Goal: Task Accomplishment & Management: Use online tool/utility

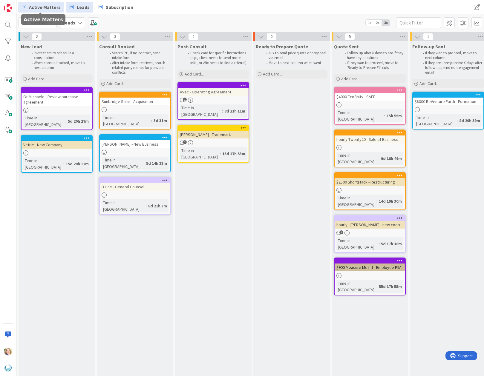
scroll to position [0, 233]
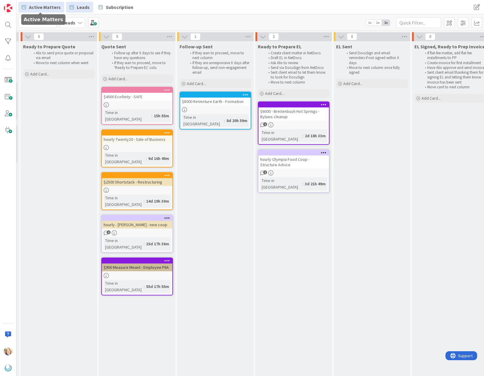
click at [35, 7] on span "Active Matters" at bounding box center [45, 7] width 32 height 7
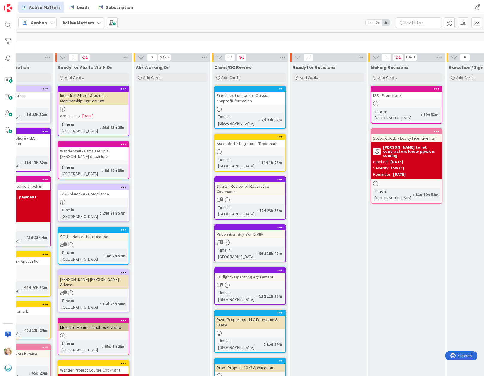
scroll to position [0, 193]
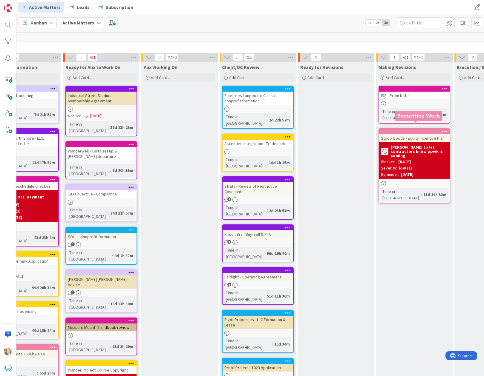
click at [422, 130] on div at bounding box center [416, 132] width 68 height 4
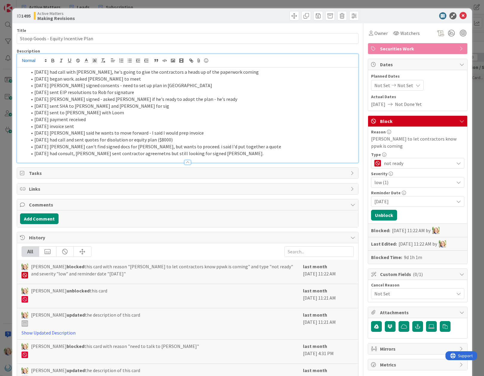
click at [33, 63] on div "[DATE] had call with [PERSON_NAME], he's going to give the contractors a heads …" at bounding box center [187, 108] width 341 height 109
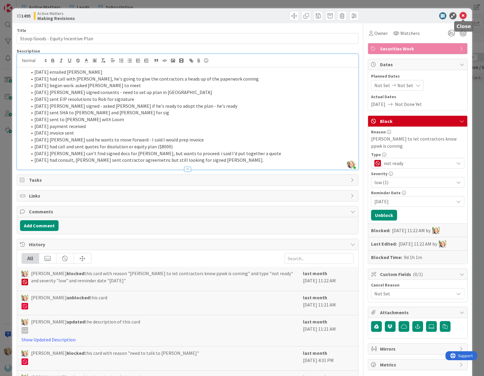
click at [463, 15] on icon at bounding box center [462, 15] width 7 height 7
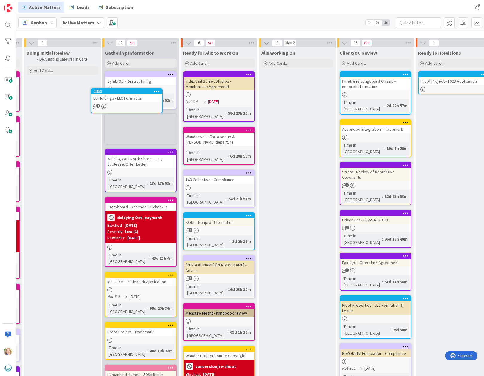
scroll to position [0, 75]
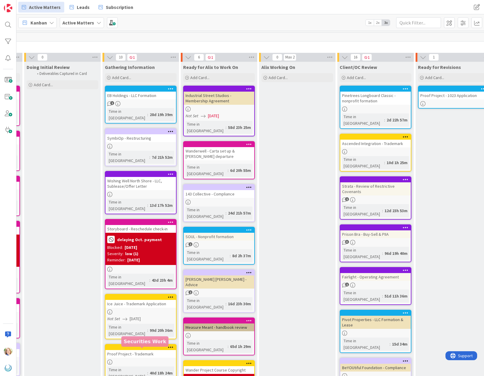
click at [133, 92] on div "EB Holdings - LLC Formation" at bounding box center [140, 96] width 70 height 8
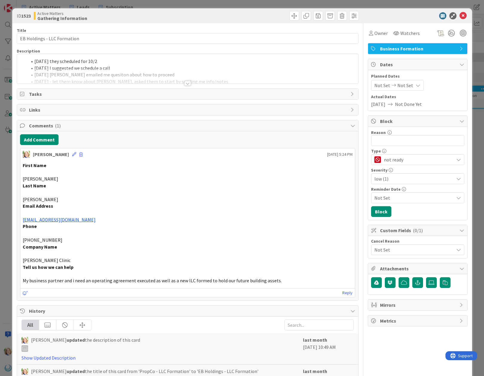
click at [35, 61] on li "[DATE] they scheduled for 10/2" at bounding box center [191, 61] width 328 height 7
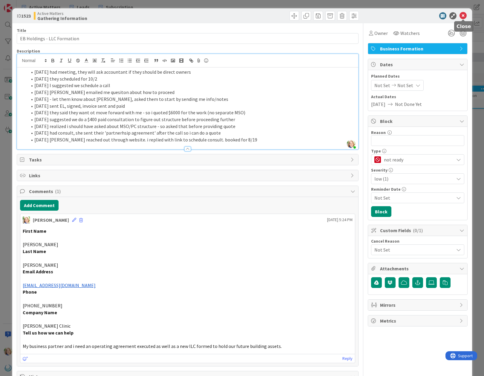
click at [464, 13] on icon at bounding box center [462, 15] width 7 height 7
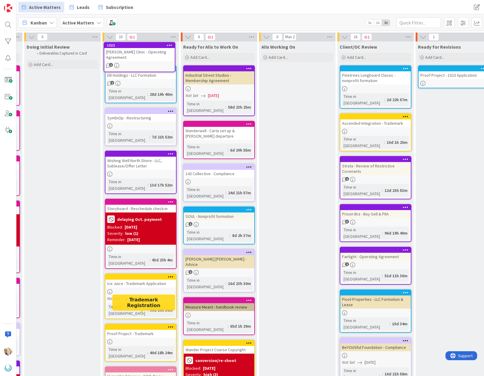
scroll to position [0, 75]
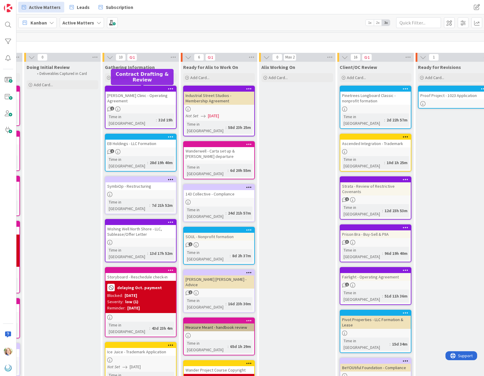
click at [124, 88] on div at bounding box center [142, 89] width 68 height 4
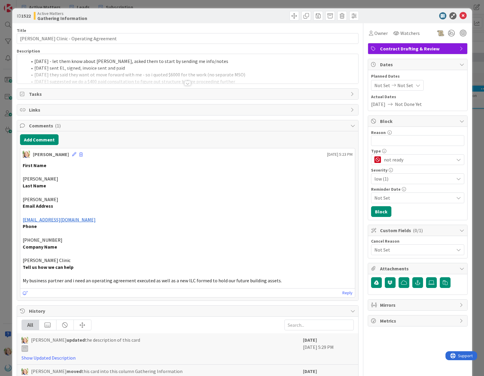
click at [34, 63] on li "[DATE] - let them know about [PERSON_NAME], asked them to start by sending me i…" at bounding box center [191, 61] width 328 height 7
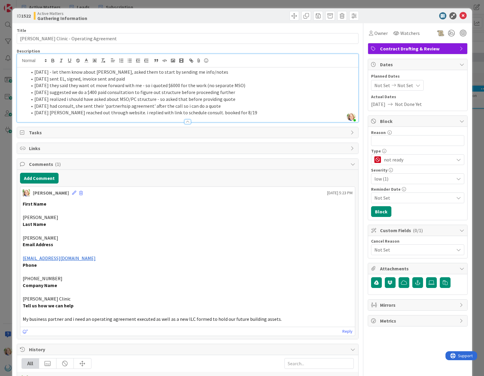
click at [34, 73] on span at bounding box center [34, 72] width 0 height 7
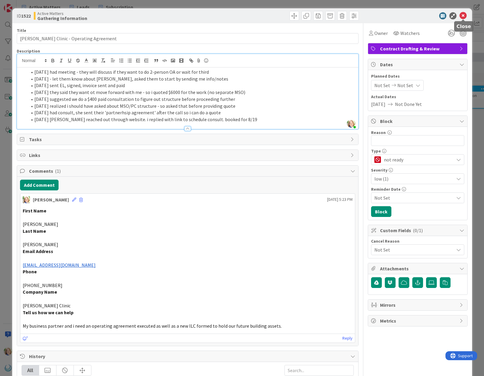
click at [462, 16] on icon at bounding box center [462, 15] width 7 height 7
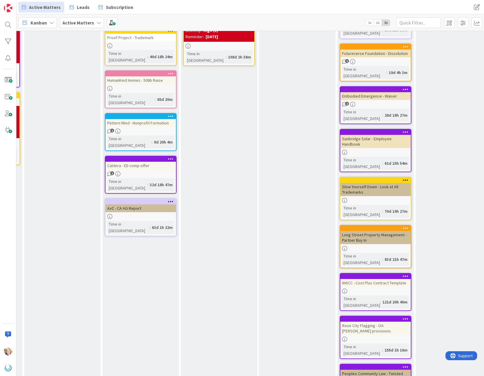
scroll to position [382, 75]
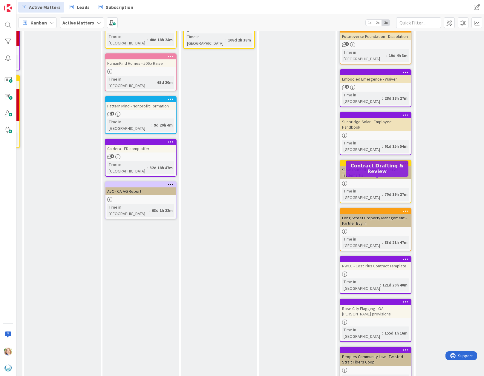
click at [356, 257] on div at bounding box center [377, 259] width 68 height 4
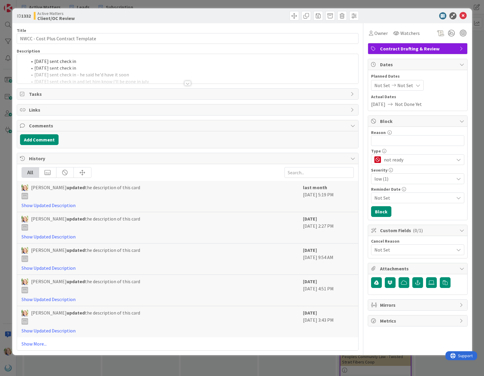
click at [34, 61] on div "[DATE] sent check in [DATE] sent check in [DATE] sent check in - he said he'd h…" at bounding box center [187, 69] width 341 height 30
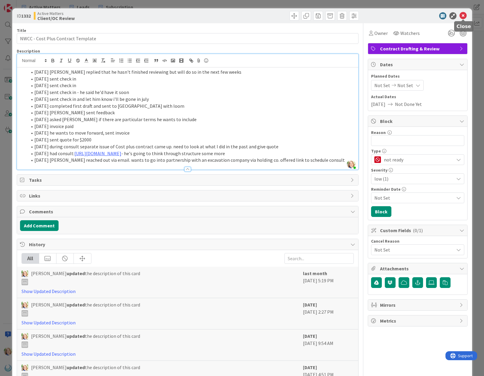
click at [462, 17] on icon at bounding box center [462, 15] width 7 height 7
